Goal: Navigation & Orientation: Find specific page/section

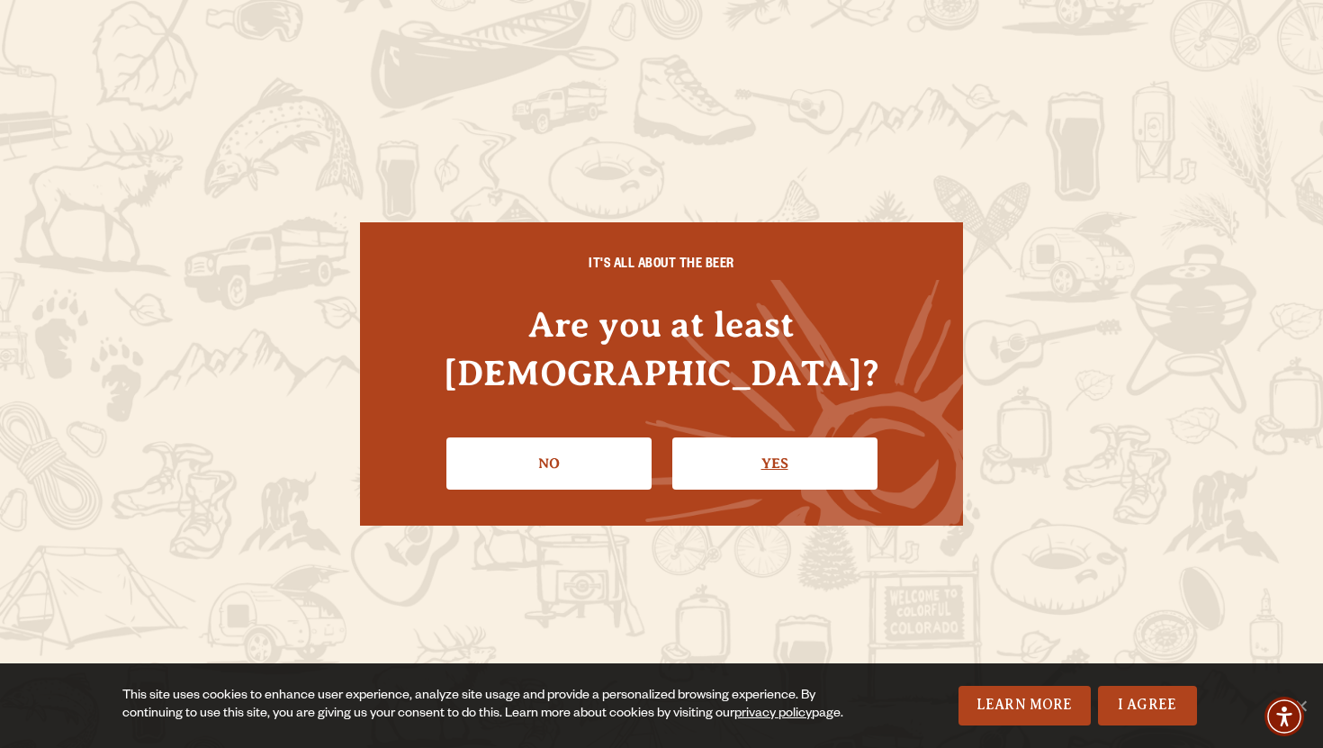
click at [768, 446] on link "Yes" at bounding box center [774, 463] width 205 height 52
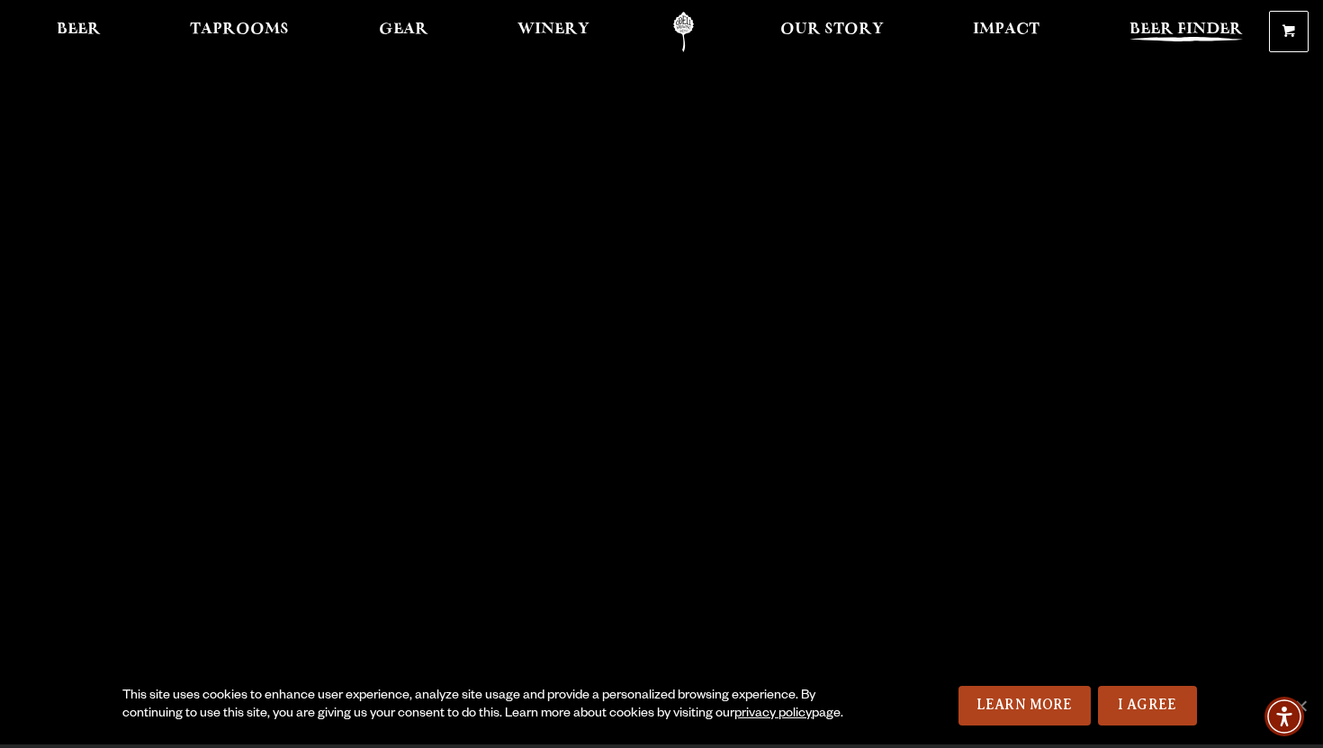
click at [1192, 23] on span "Beer Finder" at bounding box center [1186, 30] width 113 height 14
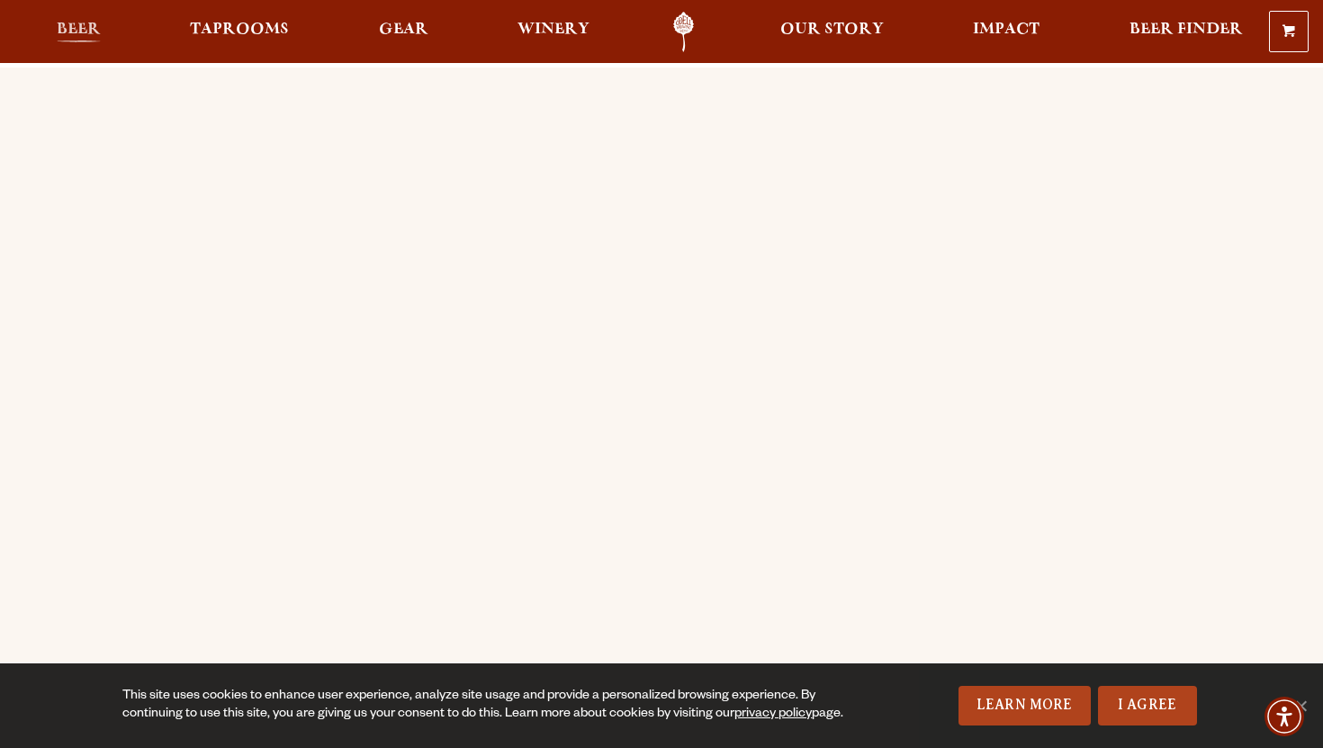
click at [75, 26] on span "Beer" at bounding box center [79, 30] width 44 height 14
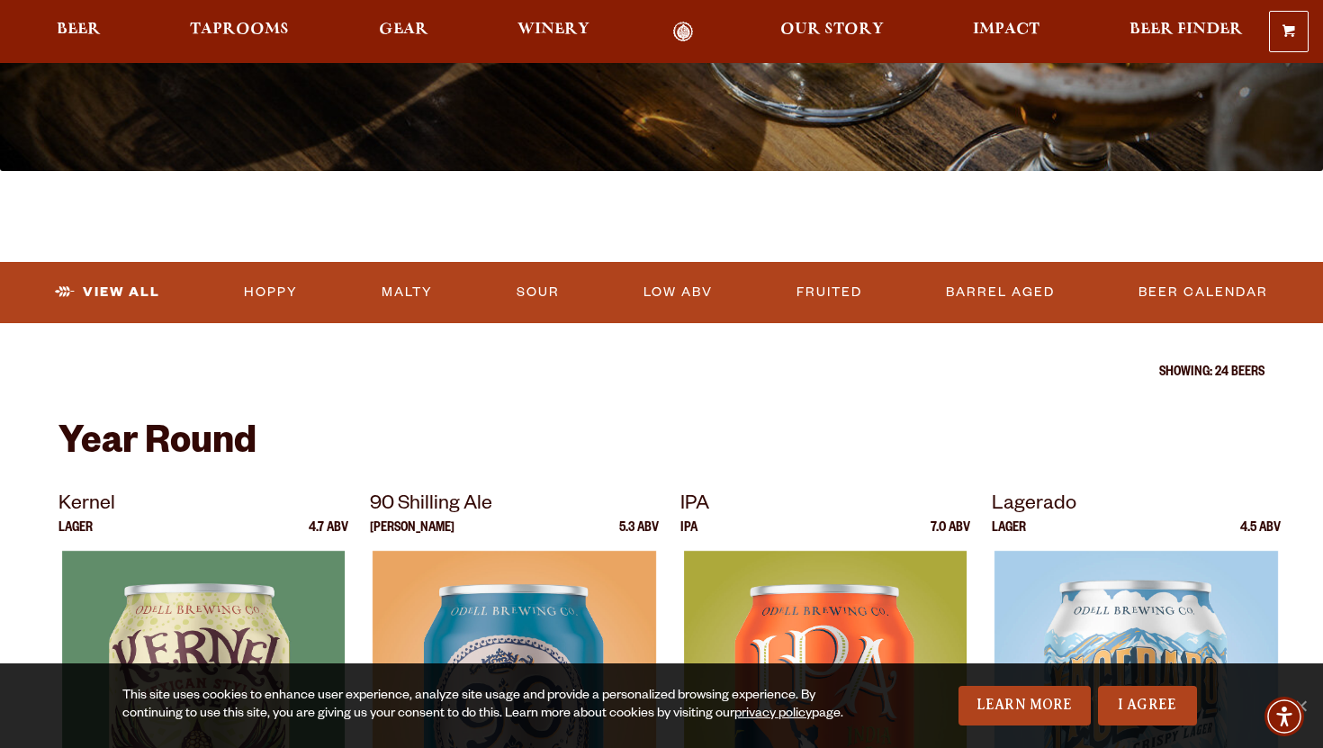
scroll to position [411, 0]
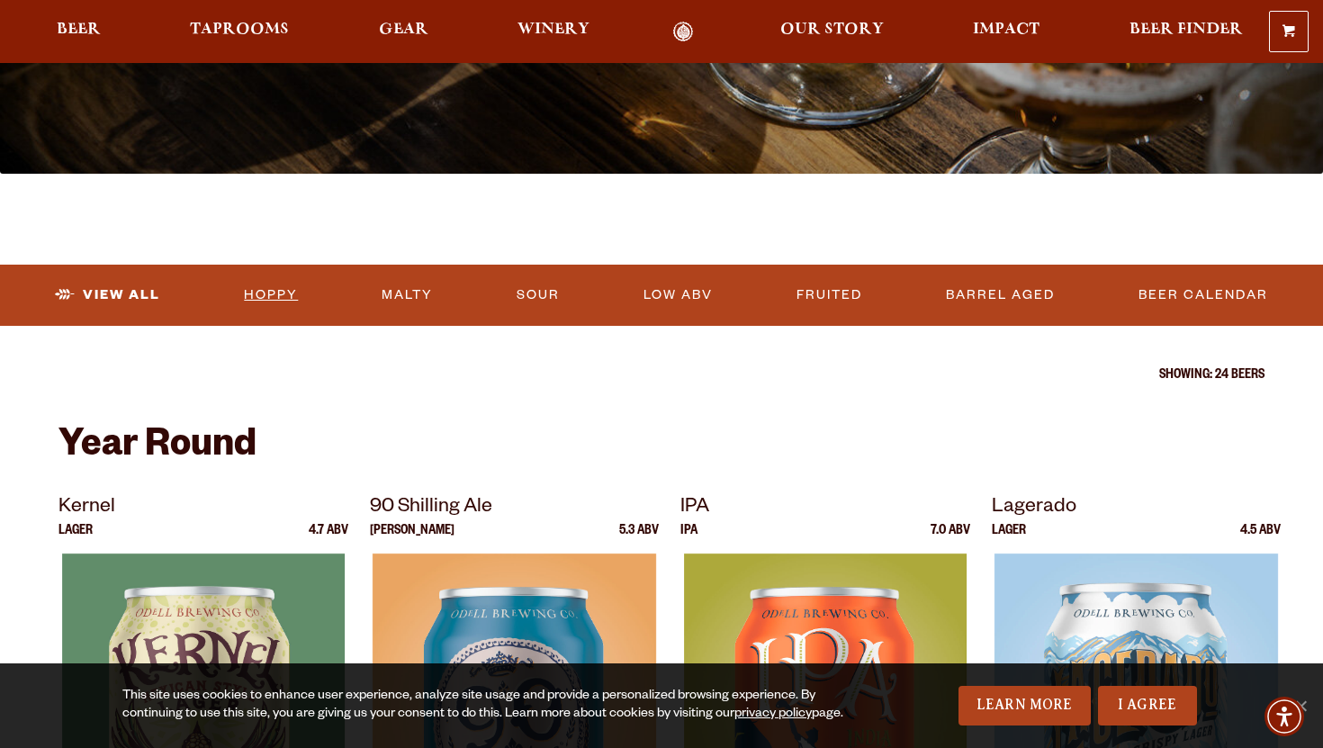
click at [267, 296] on link "Hoppy" at bounding box center [271, 295] width 68 height 41
